Goal: Task Accomplishment & Management: Complete application form

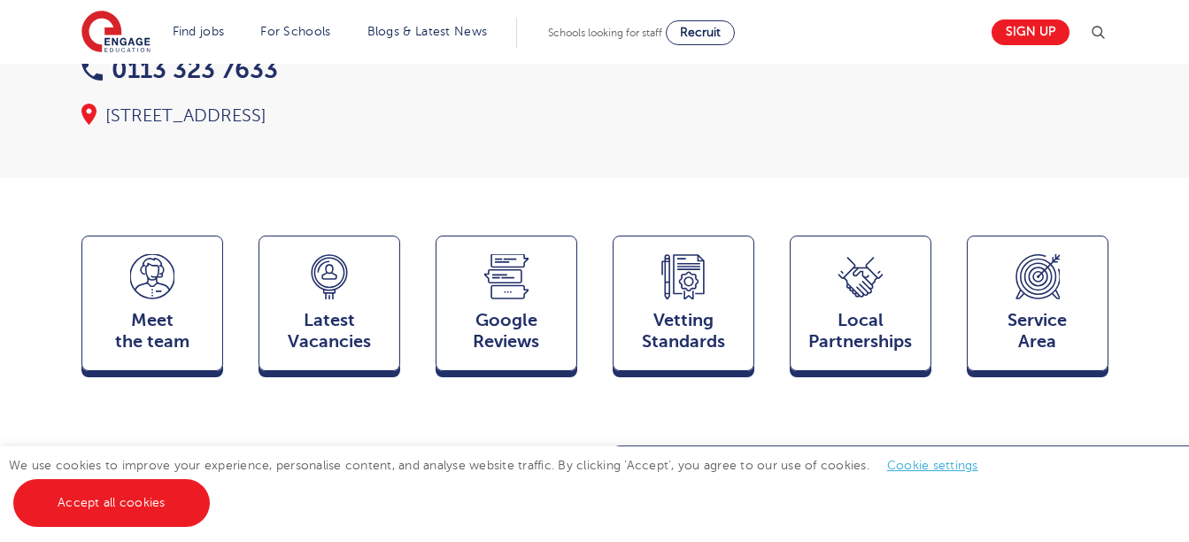
scroll to position [321, 0]
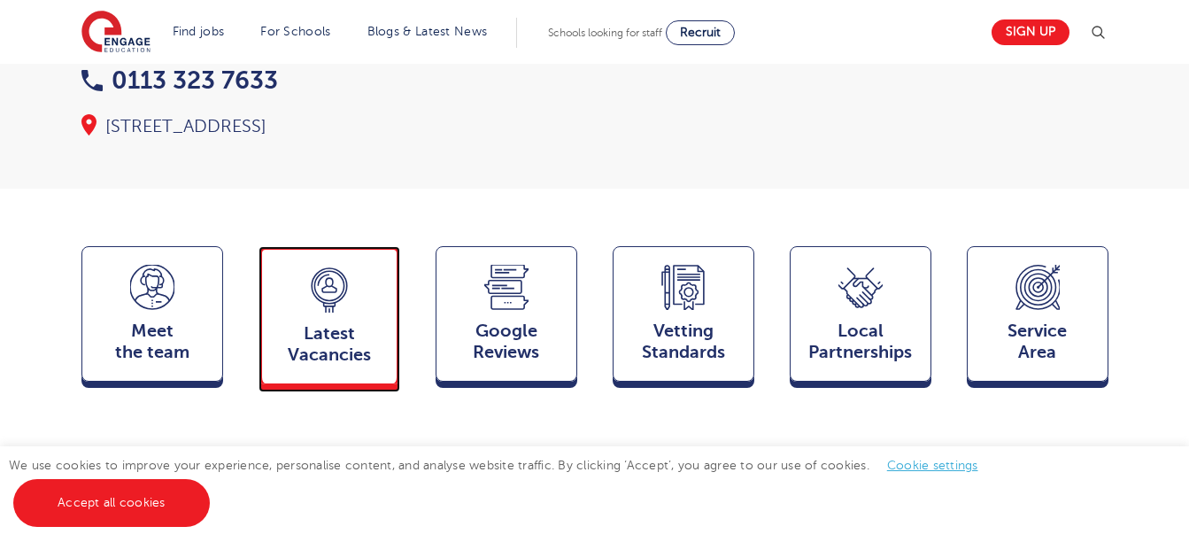
click at [349, 267] on icon at bounding box center [329, 289] width 44 height 45
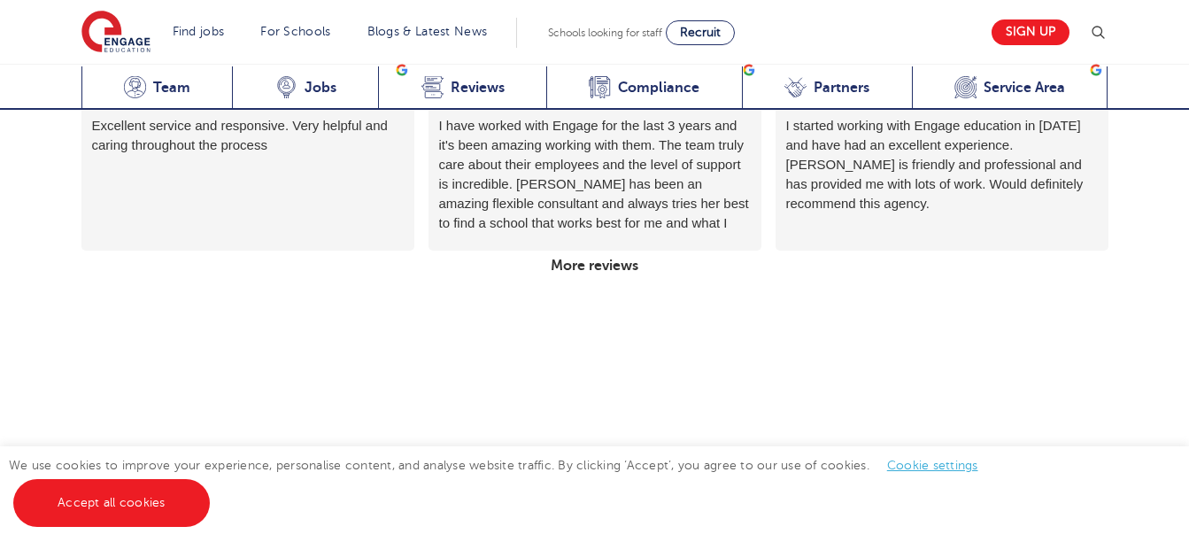
scroll to position [2763, 0]
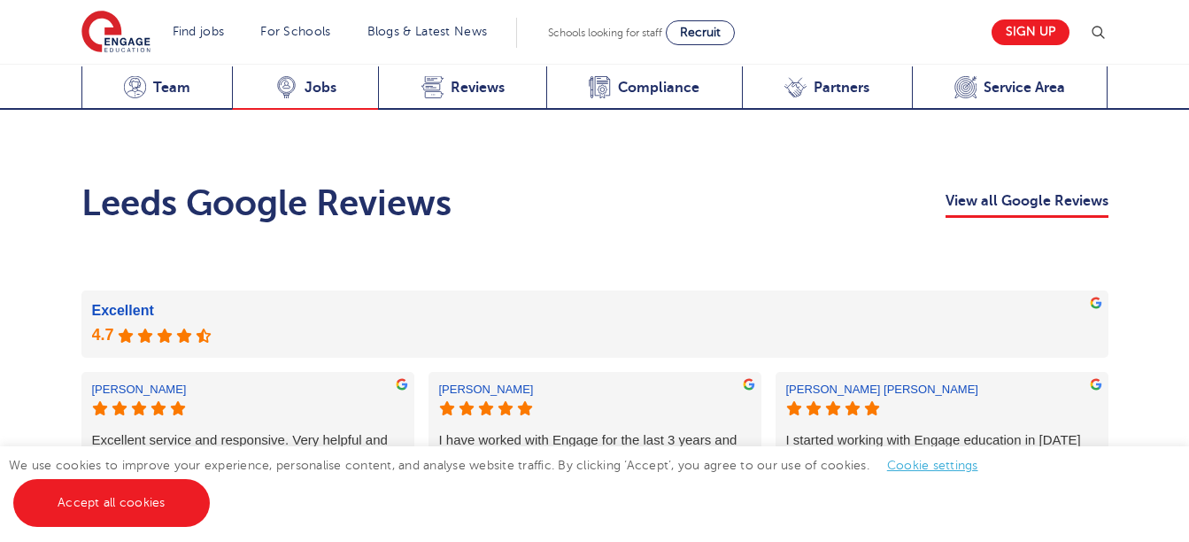
click at [297, 81] on div "Latest Vacancies Jobs" at bounding box center [305, 87] width 146 height 43
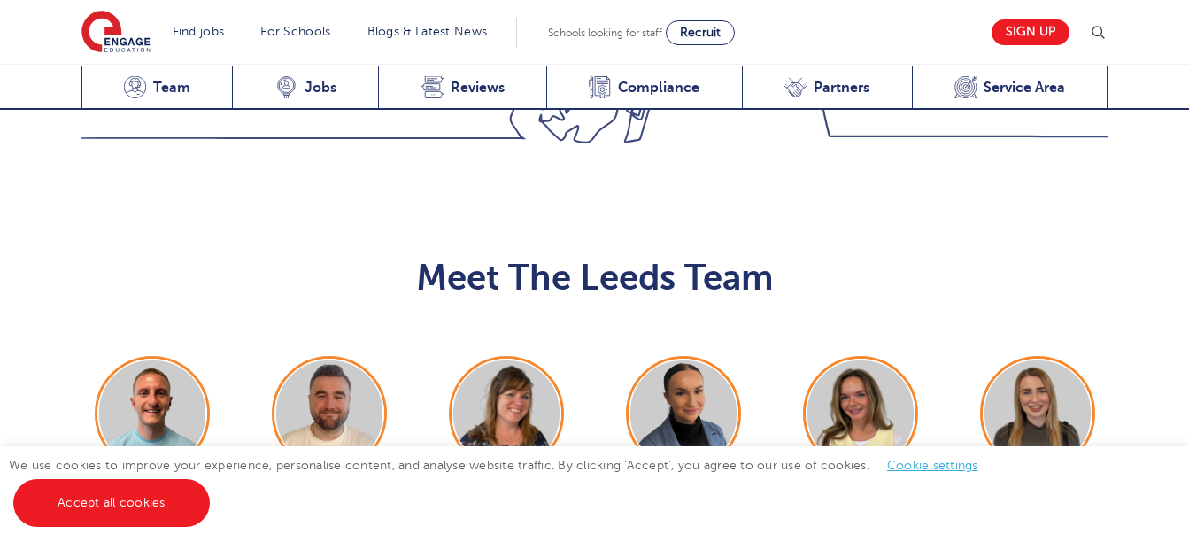
scroll to position [1938, 0]
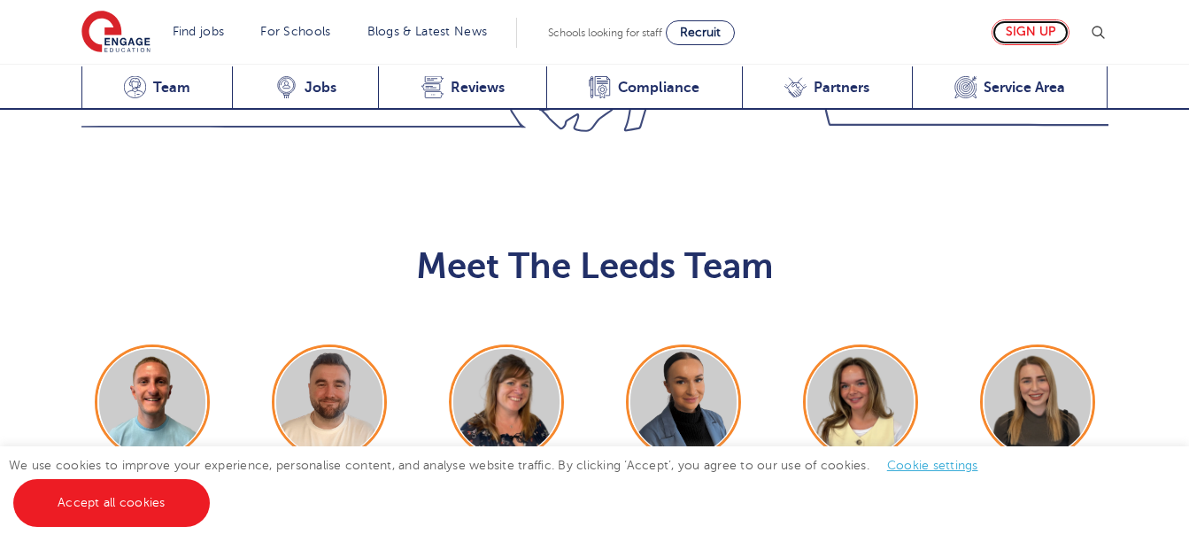
click at [1019, 34] on link "Sign up" at bounding box center [1030, 32] width 78 height 26
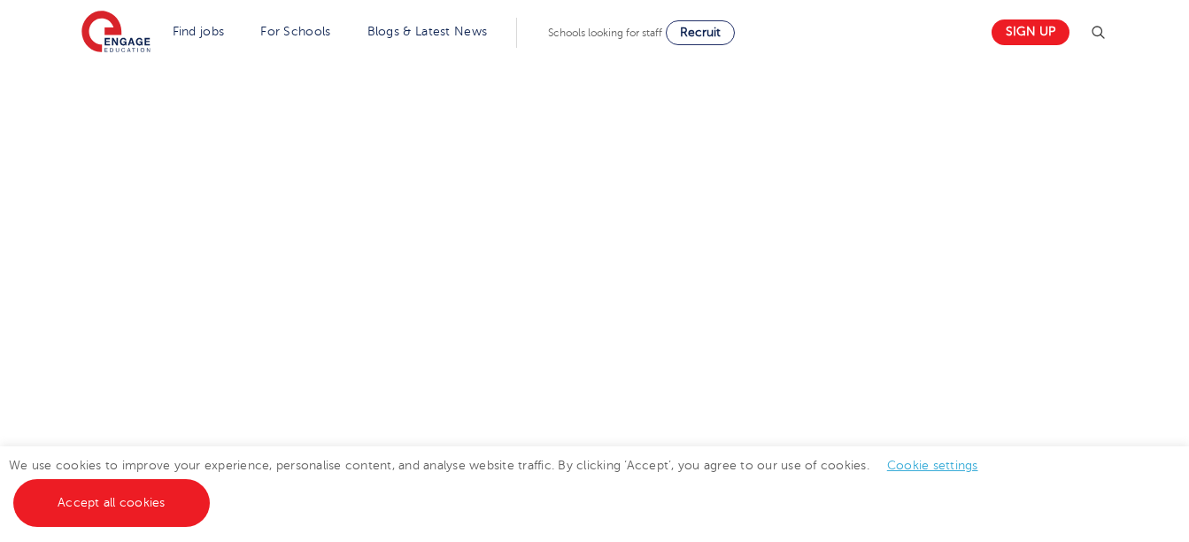
scroll to position [889, 0]
